Goal: Check status: Check status

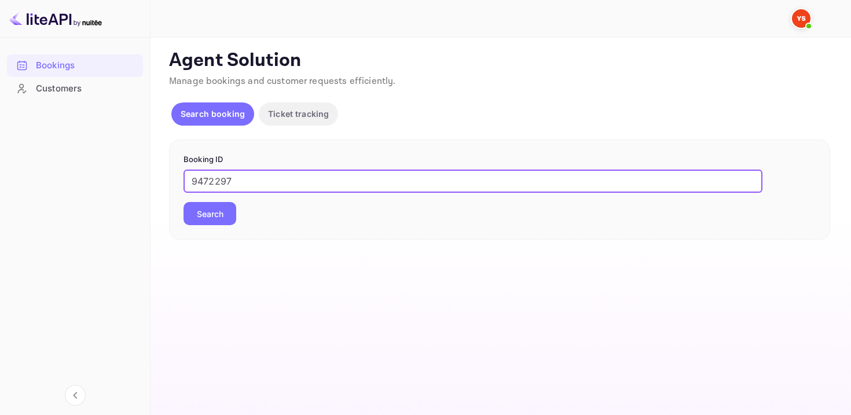
type input "9472297"
click at [183, 202] on button "Search" at bounding box center [209, 213] width 53 height 23
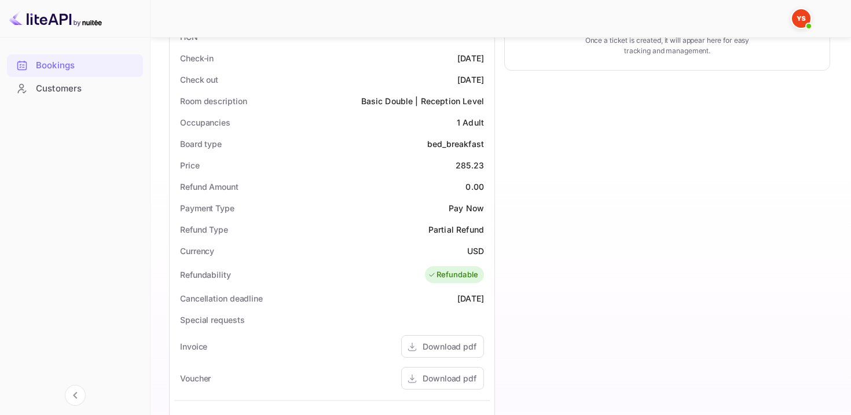
scroll to position [517, 0]
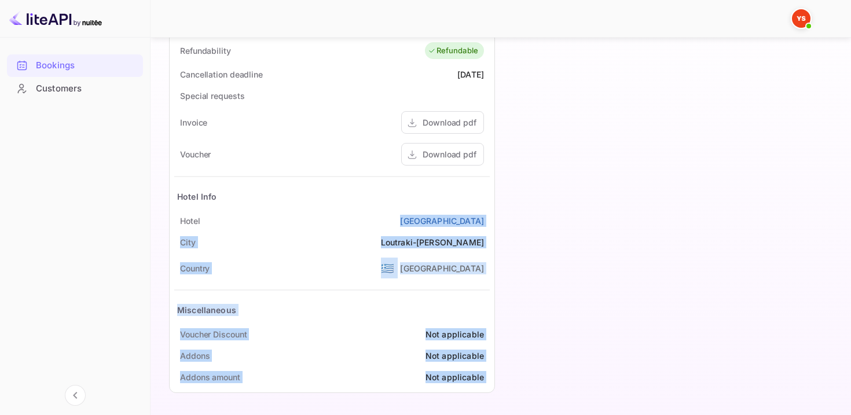
drag, startPoint x: 495, startPoint y: 219, endPoint x: 402, endPoint y: 219, distance: 93.2
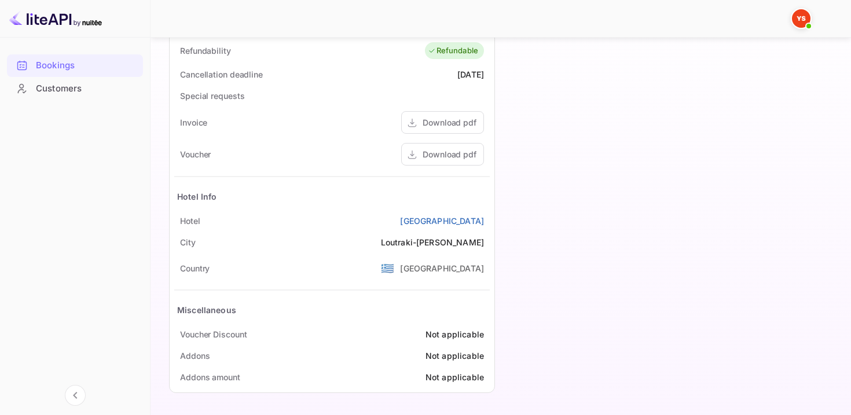
click at [356, 232] on div "City Loutraki-Agioi Theodoroi" at bounding box center [331, 241] width 315 height 21
click at [409, 220] on link "Grand Hotel Loutraki" at bounding box center [442, 221] width 84 height 12
click at [447, 150] on div "Download pdf" at bounding box center [449, 154] width 54 height 12
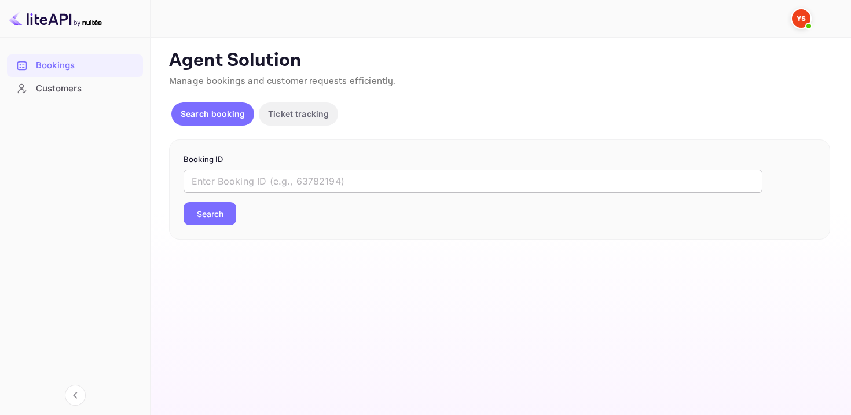
click at [415, 177] on input "text" at bounding box center [472, 181] width 579 height 23
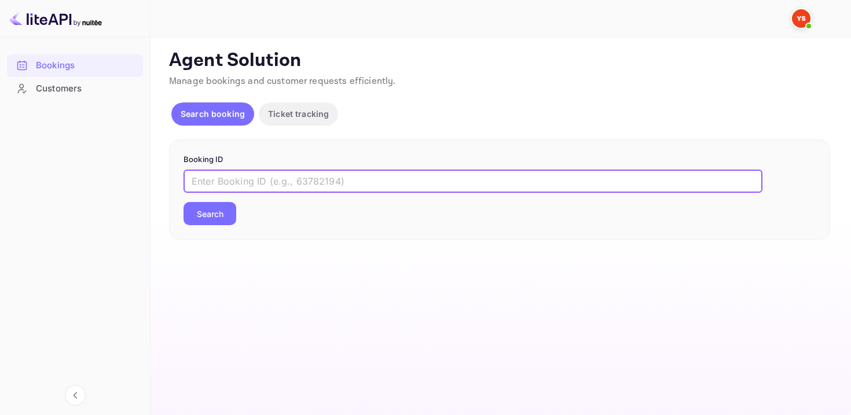
paste input "9373882"
type input "9373882"
click at [183, 202] on button "Search" at bounding box center [209, 213] width 53 height 23
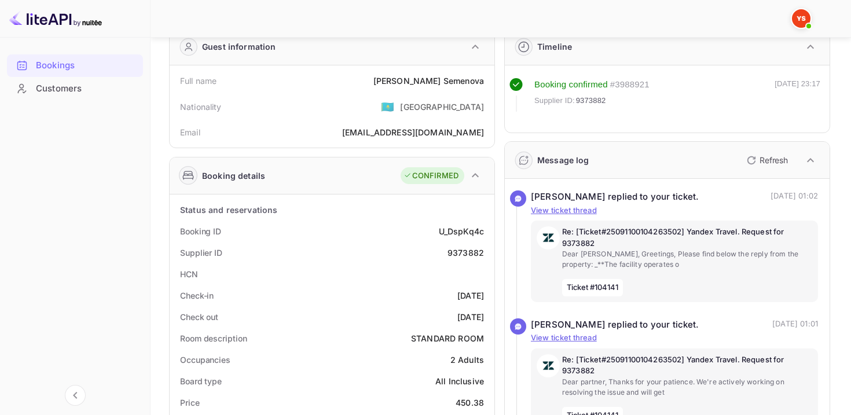
scroll to position [57, 0]
click at [561, 208] on p "View ticket thread" at bounding box center [674, 210] width 287 height 12
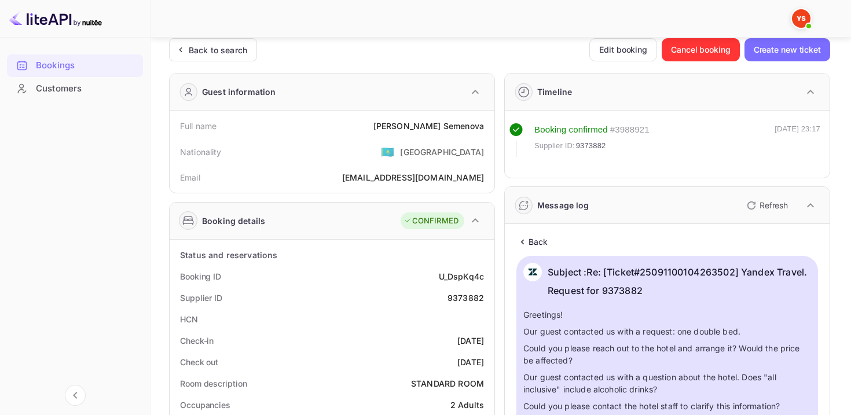
scroll to position [9, 0]
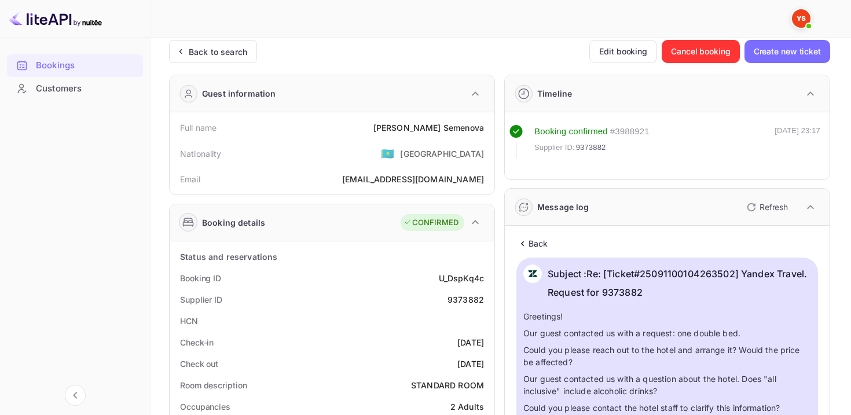
click at [640, 100] on div "Timeline" at bounding box center [667, 93] width 325 height 37
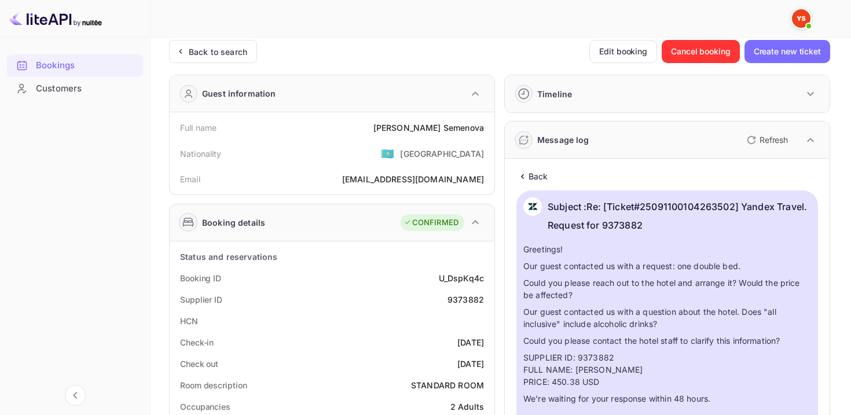
click at [640, 100] on div "Timeline" at bounding box center [667, 93] width 325 height 37
